Goal: Information Seeking & Learning: Learn about a topic

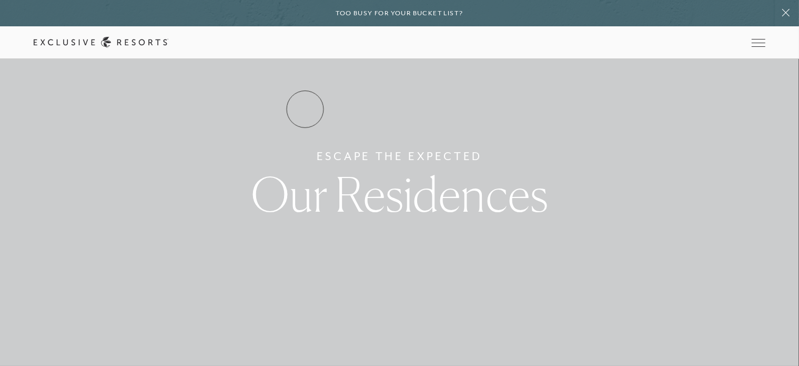
click at [0, 0] on link "Residence Collection" at bounding box center [0, 0] width 0 height 0
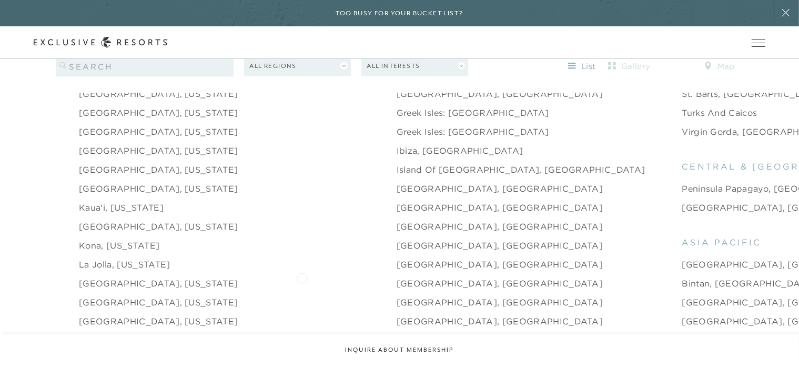
scroll to position [1210, 0]
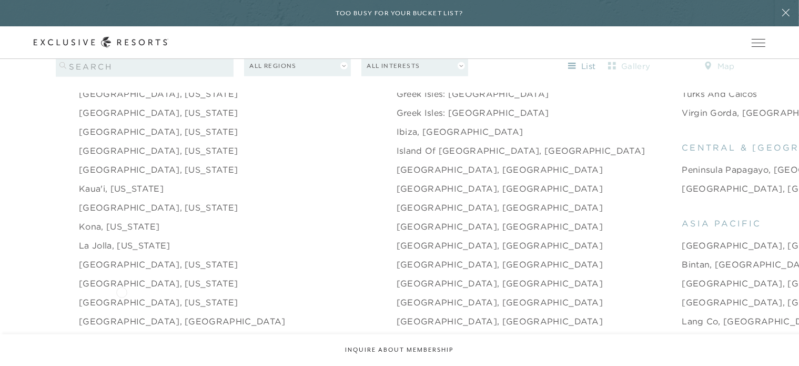
click at [122, 296] on link "[GEOGRAPHIC_DATA], [US_STATE]" at bounding box center [158, 302] width 159 height 13
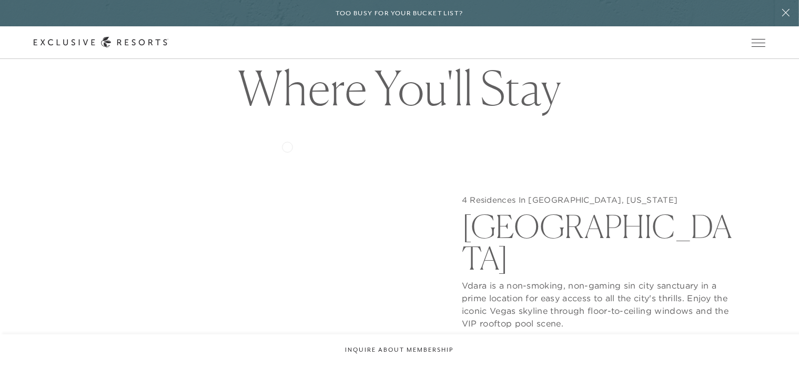
scroll to position [894, 0]
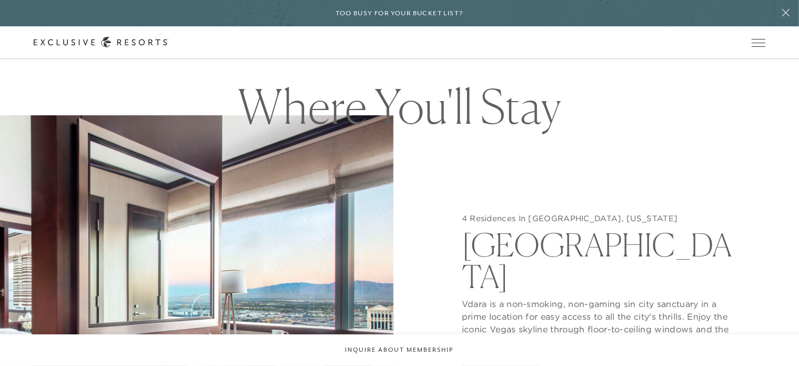
click at [0, 0] on div "Schedule a Meeting Get Started" at bounding box center [0, 0] width 0 height 0
